Goal: Check status: Check status

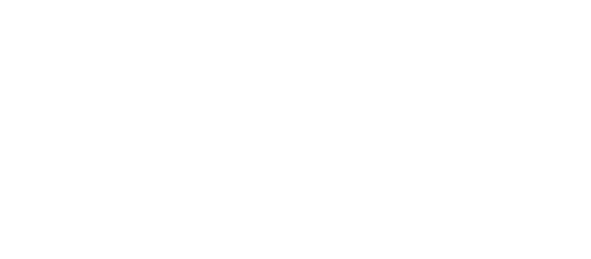
click at [142, 3] on html at bounding box center [295, 1] width 591 height 3
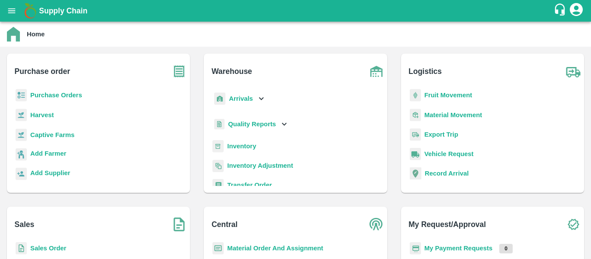
click at [9, 10] on icon "open drawer" at bounding box center [12, 11] width 10 height 10
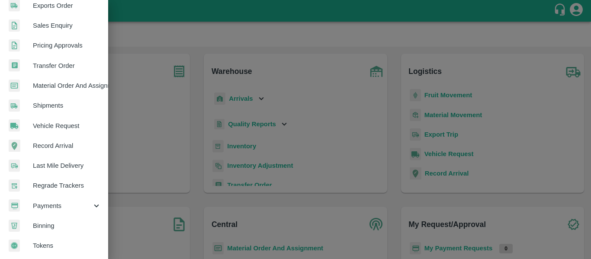
scroll to position [234, 0]
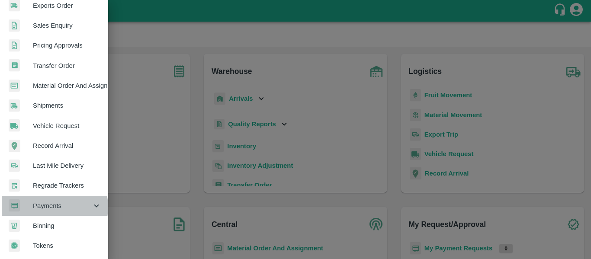
click at [49, 204] on span "Payments" at bounding box center [62, 206] width 59 height 10
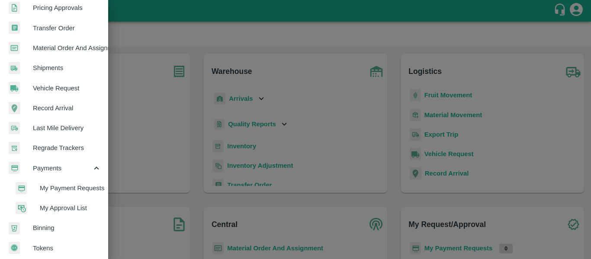
scroll to position [274, 0]
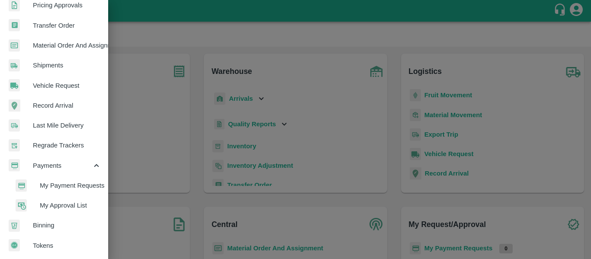
click at [65, 181] on span "My Payment Requests" at bounding box center [70, 186] width 61 height 10
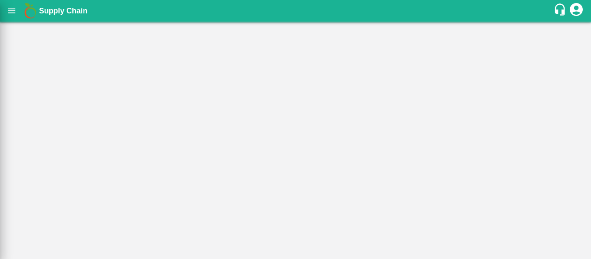
scroll to position [270, 0]
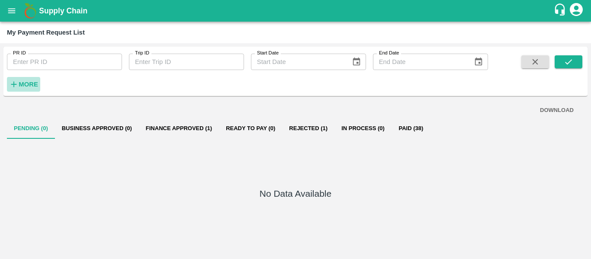
click at [25, 84] on strong "More" at bounding box center [28, 84] width 19 height 7
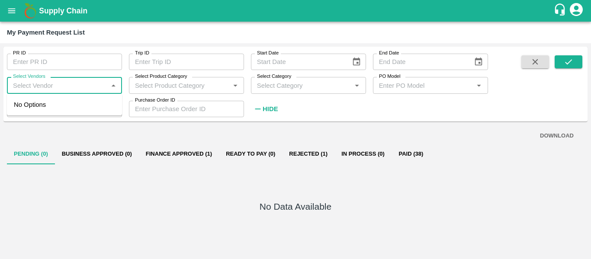
click at [47, 88] on input "Select Vendors" at bounding box center [58, 85] width 96 height 11
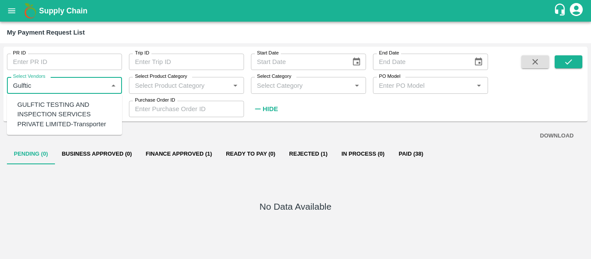
click at [53, 112] on div "GULFTIC TESTING AND INSPECTION SERVICES PRIVATE LIMITED-Transporter" at bounding box center [66, 114] width 98 height 29
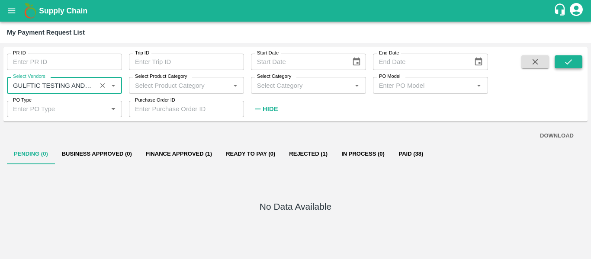
type input "GULFTIC TESTING AND INSPECTION SERVICES PRIVATE LIMITED-Transporter"
click at [569, 61] on icon "submit" at bounding box center [569, 62] width 10 height 10
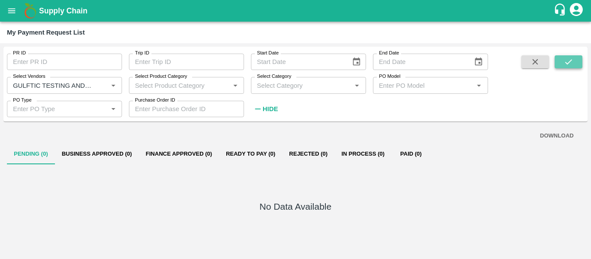
click at [571, 62] on icon "submit" at bounding box center [569, 62] width 10 height 10
click at [114, 84] on icon "Open" at bounding box center [114, 85] width 10 height 10
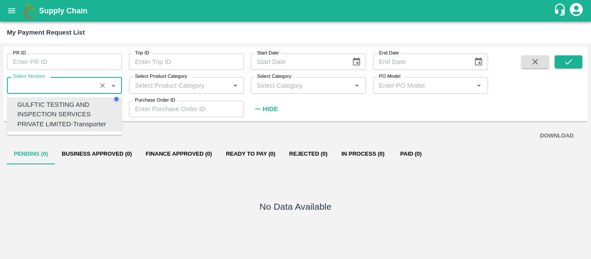
click at [103, 83] on icon "Clear" at bounding box center [103, 85] width 8 height 8
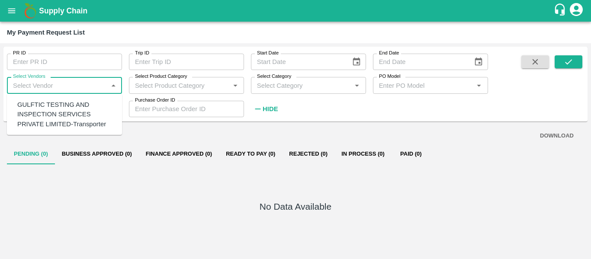
scroll to position [0, 0]
click at [46, 115] on div "MARKEK INTERNATIONAL CERTIFICATIONS PRIVATE LIMITED-Transporter" at bounding box center [66, 114] width 98 height 29
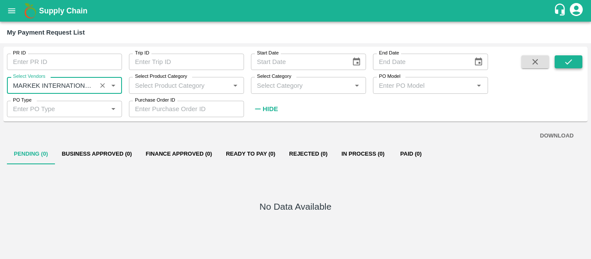
type input "MARKEK INTERNATIONAL CERTIFICATIONS PRIVATE LIMITED-Transporter"
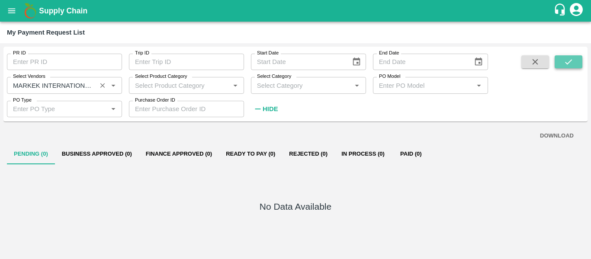
click at [565, 61] on icon "submit" at bounding box center [569, 62] width 10 height 10
click at [408, 156] on button "Paid (1)" at bounding box center [411, 154] width 39 height 21
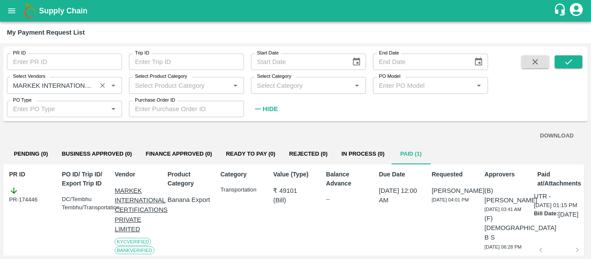
drag, startPoint x: 583, startPoint y: 138, endPoint x: 585, endPoint y: 163, distance: 25.6
click at [585, 163] on div "DOWNLOAD Pending (0) Business Approved (0) Finance Approved (0) Ready To Pay (0…" at bounding box center [295, 190] width 584 height 131
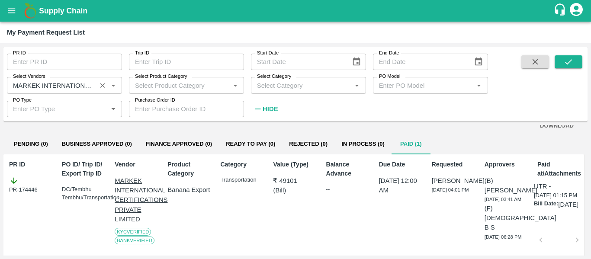
scroll to position [9, 0]
click at [114, 89] on icon "Open" at bounding box center [114, 85] width 10 height 10
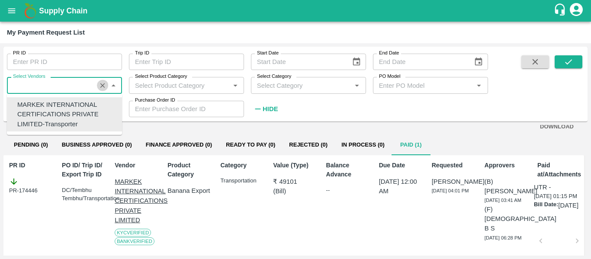
click at [99, 88] on icon "Clear" at bounding box center [103, 85] width 8 height 8
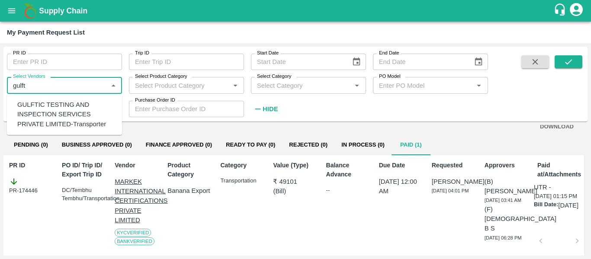
click at [49, 125] on div "GULFTIC TESTING AND INSPECTION SERVICES PRIVATE LIMITED-Transporter" at bounding box center [66, 114] width 98 height 29
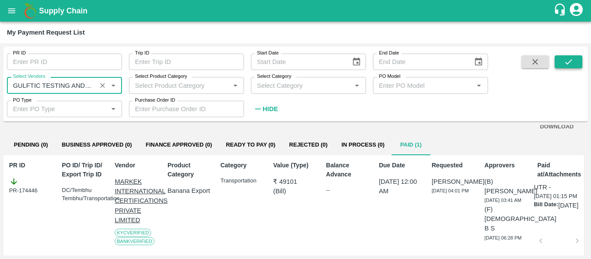
type input "GULFTIC TESTING AND INSPECTION SERVICES PRIVATE LIMITED-Transporter"
click at [571, 55] on button "submit" at bounding box center [569, 61] width 28 height 13
